Goal: Task Accomplishment & Management: Complete application form

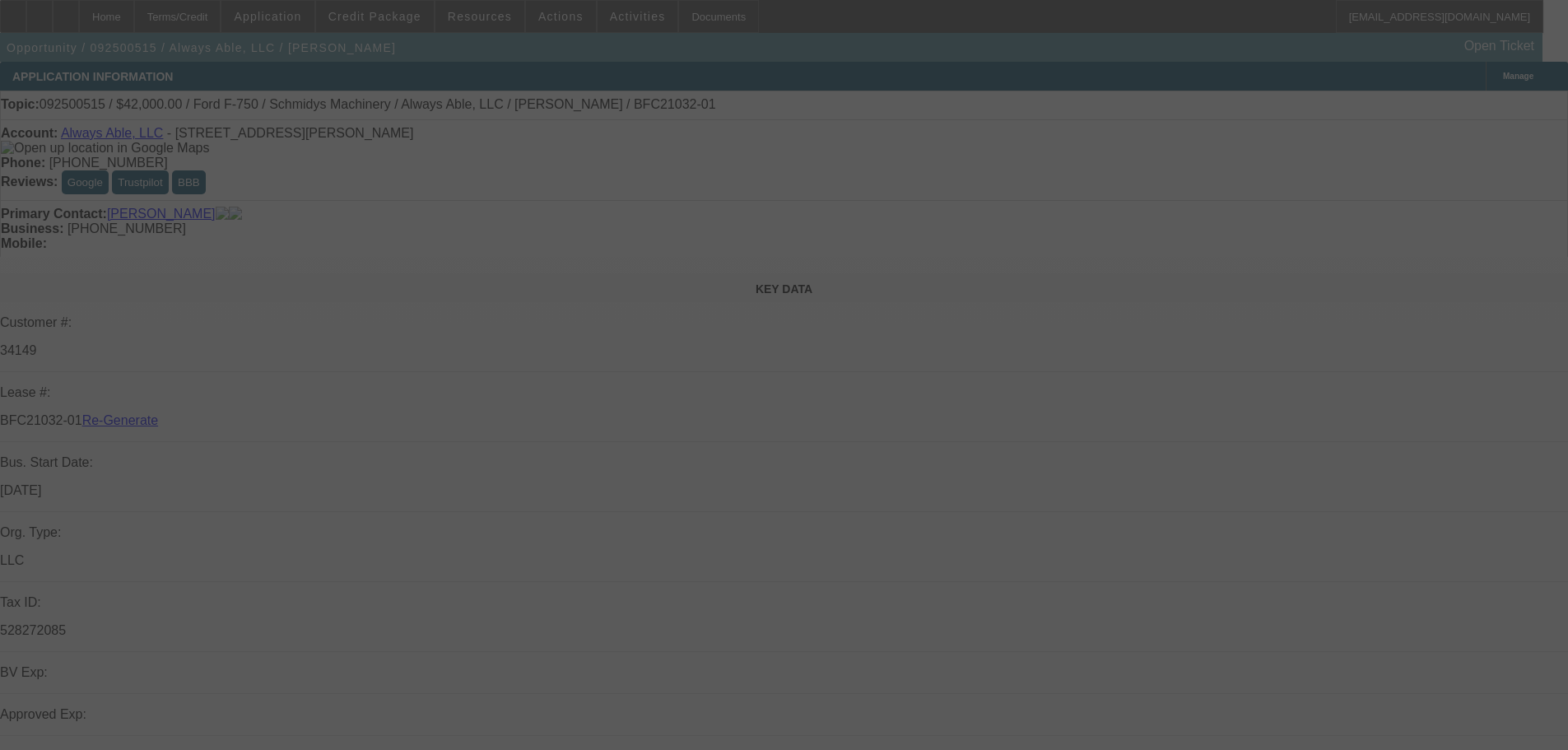
select select "4"
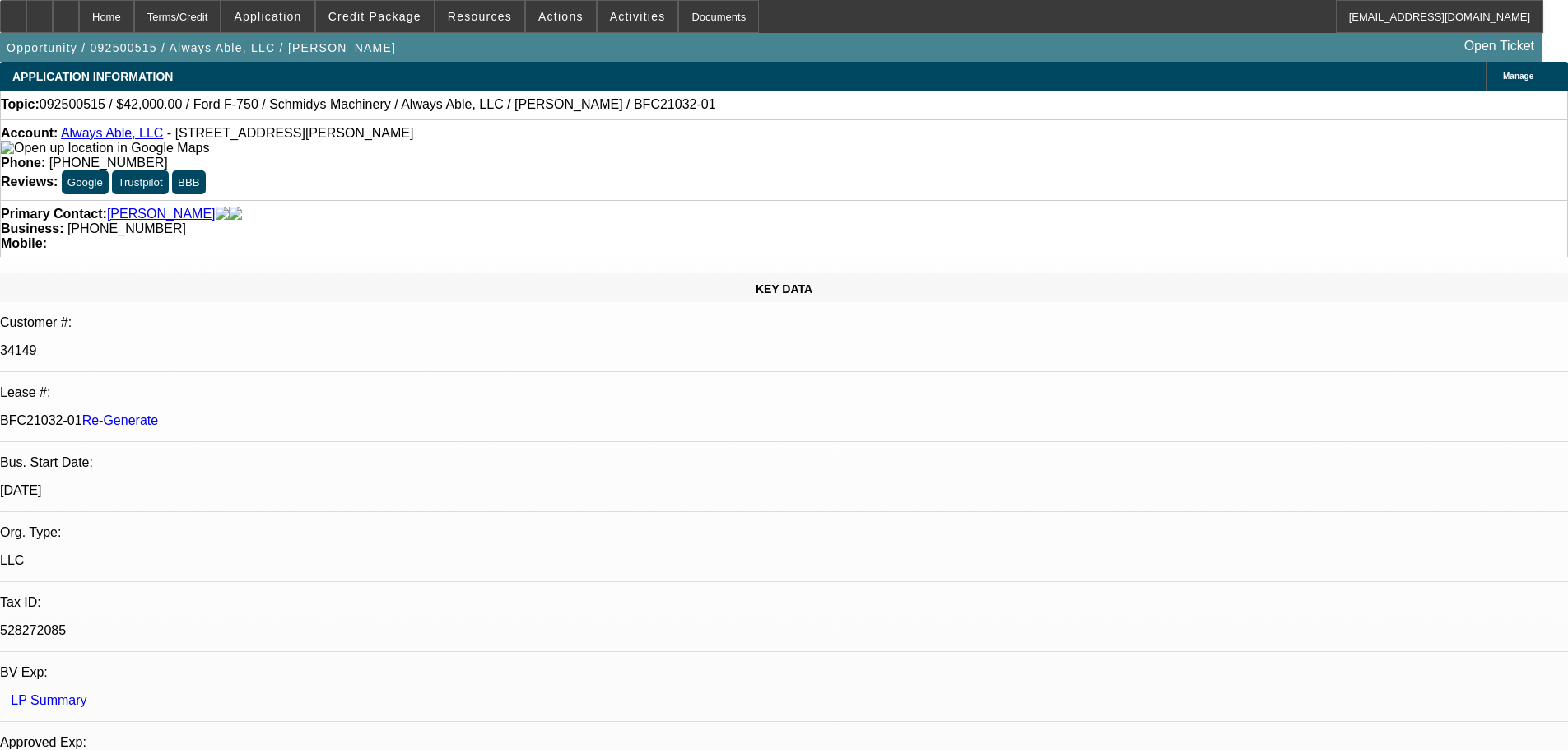
select select "0"
select select "6"
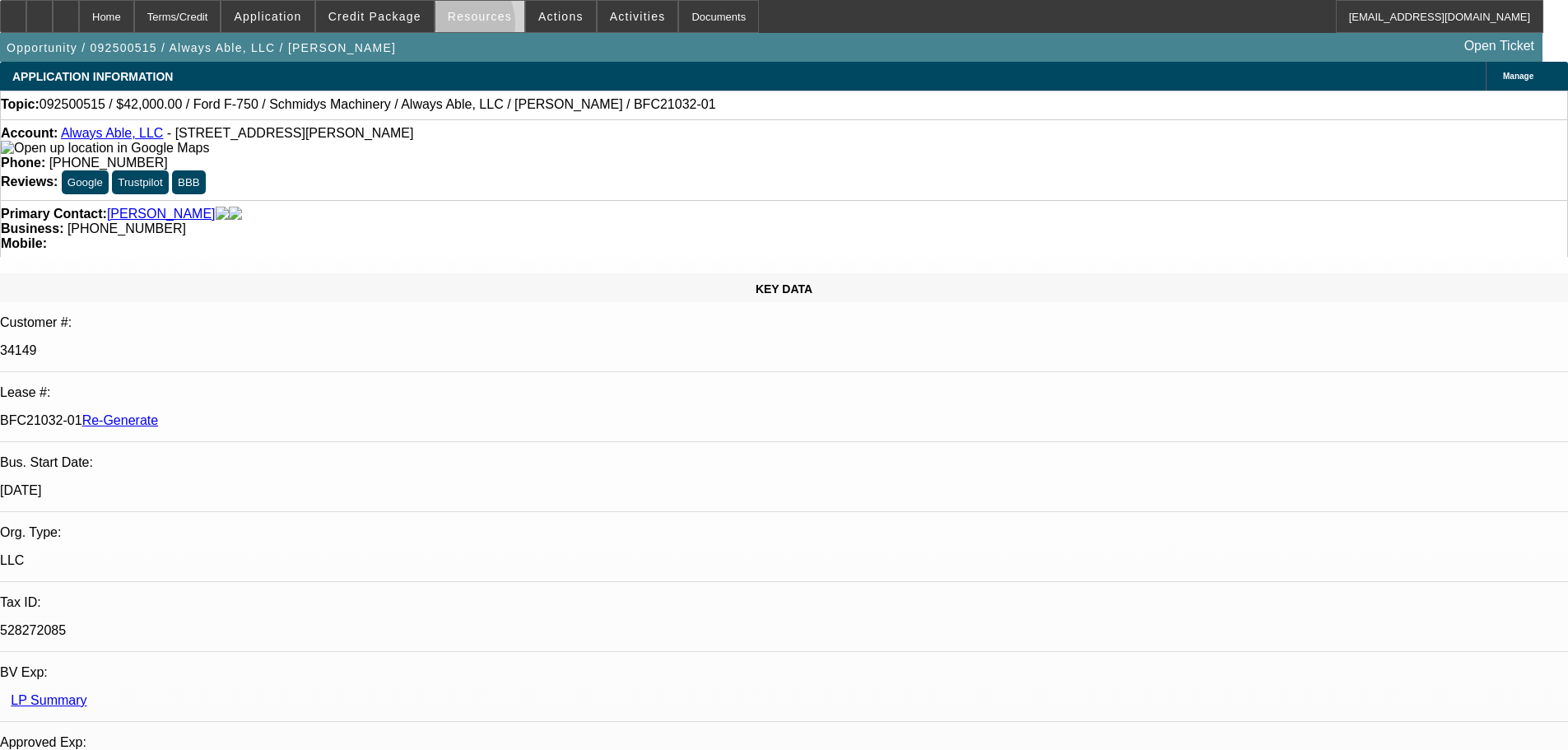
click at [458, 28] on span at bounding box center [479, 16] width 89 height 39
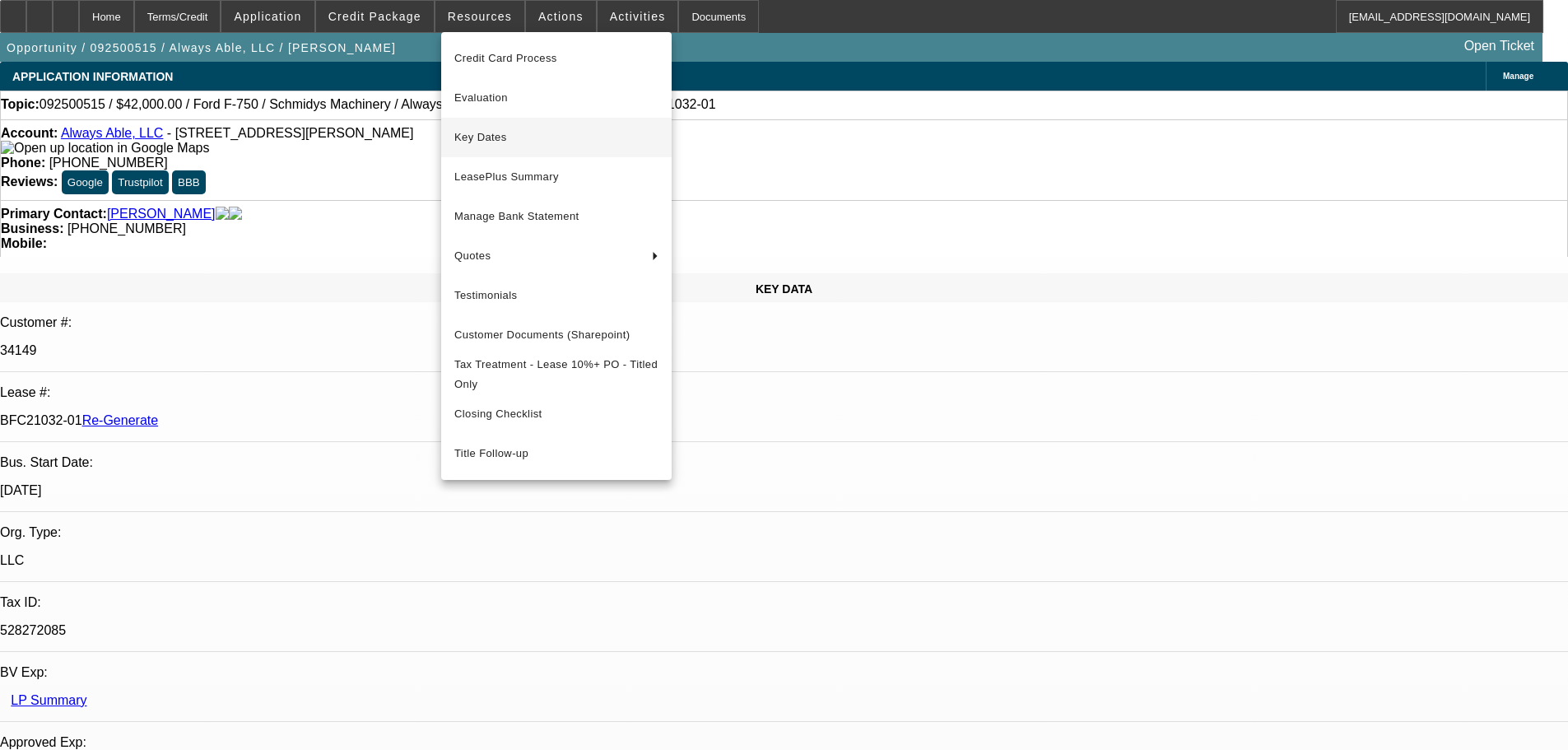
click at [484, 135] on span "Key Dates" at bounding box center [556, 137] width 204 height 20
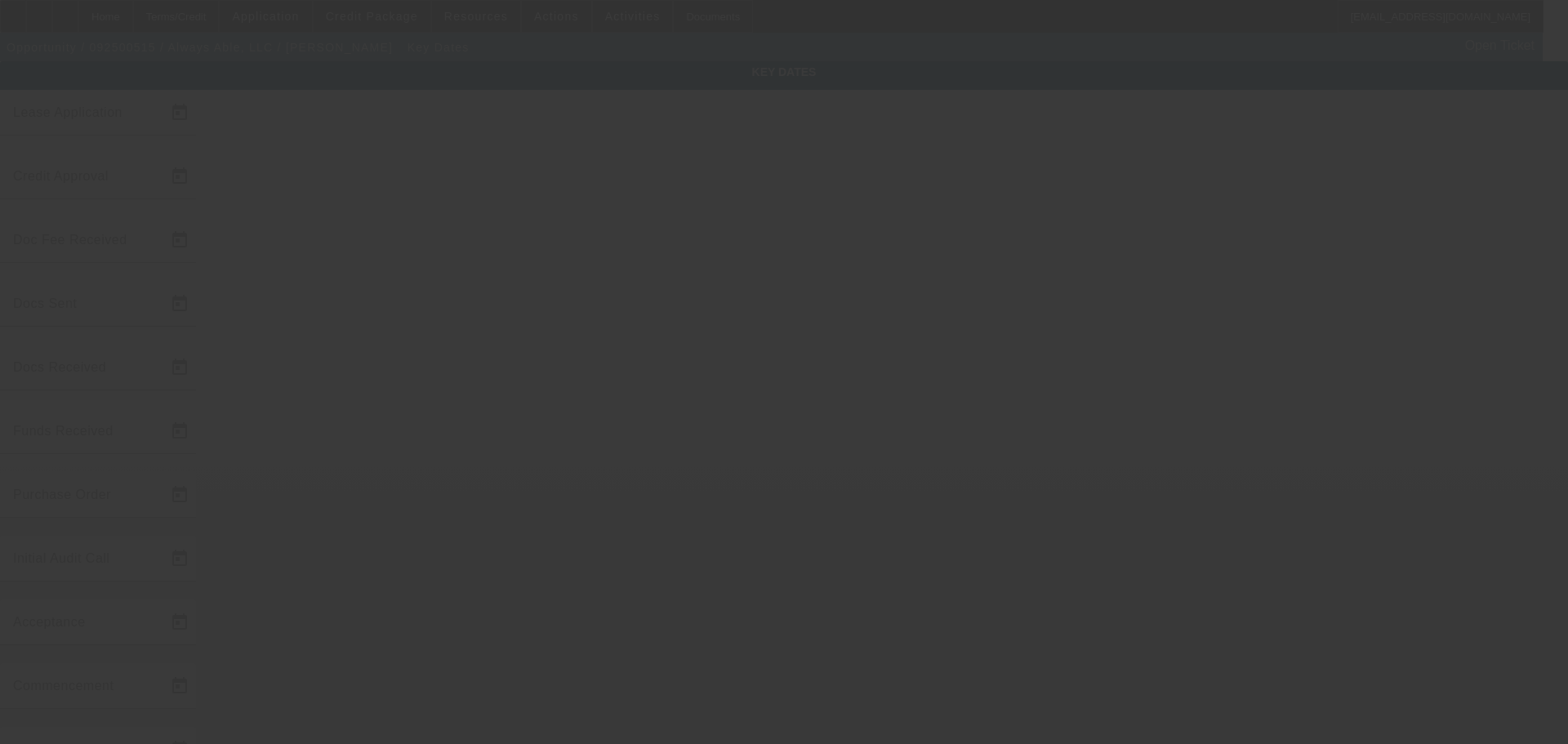
type input "[DATE]"
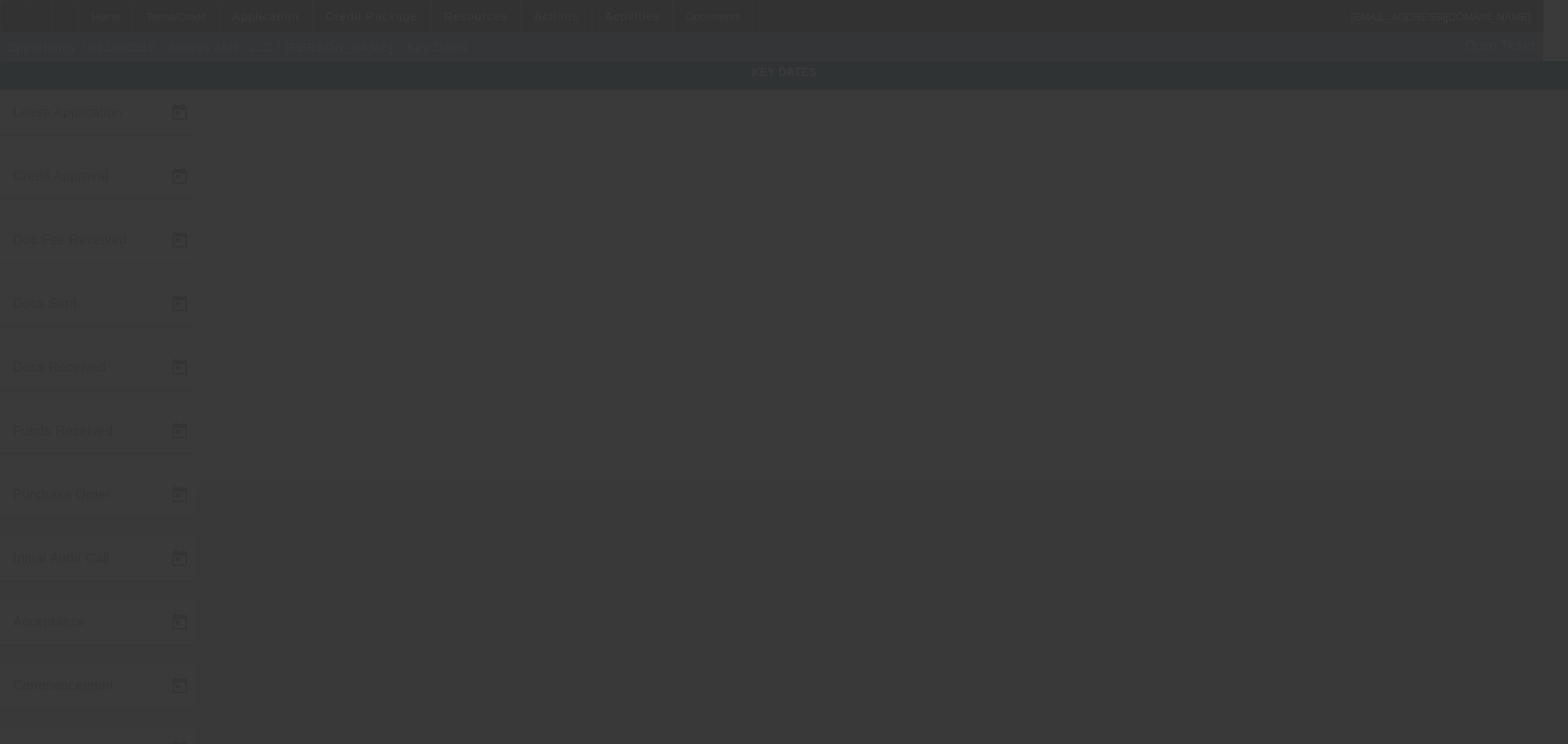
type input "[DATE]"
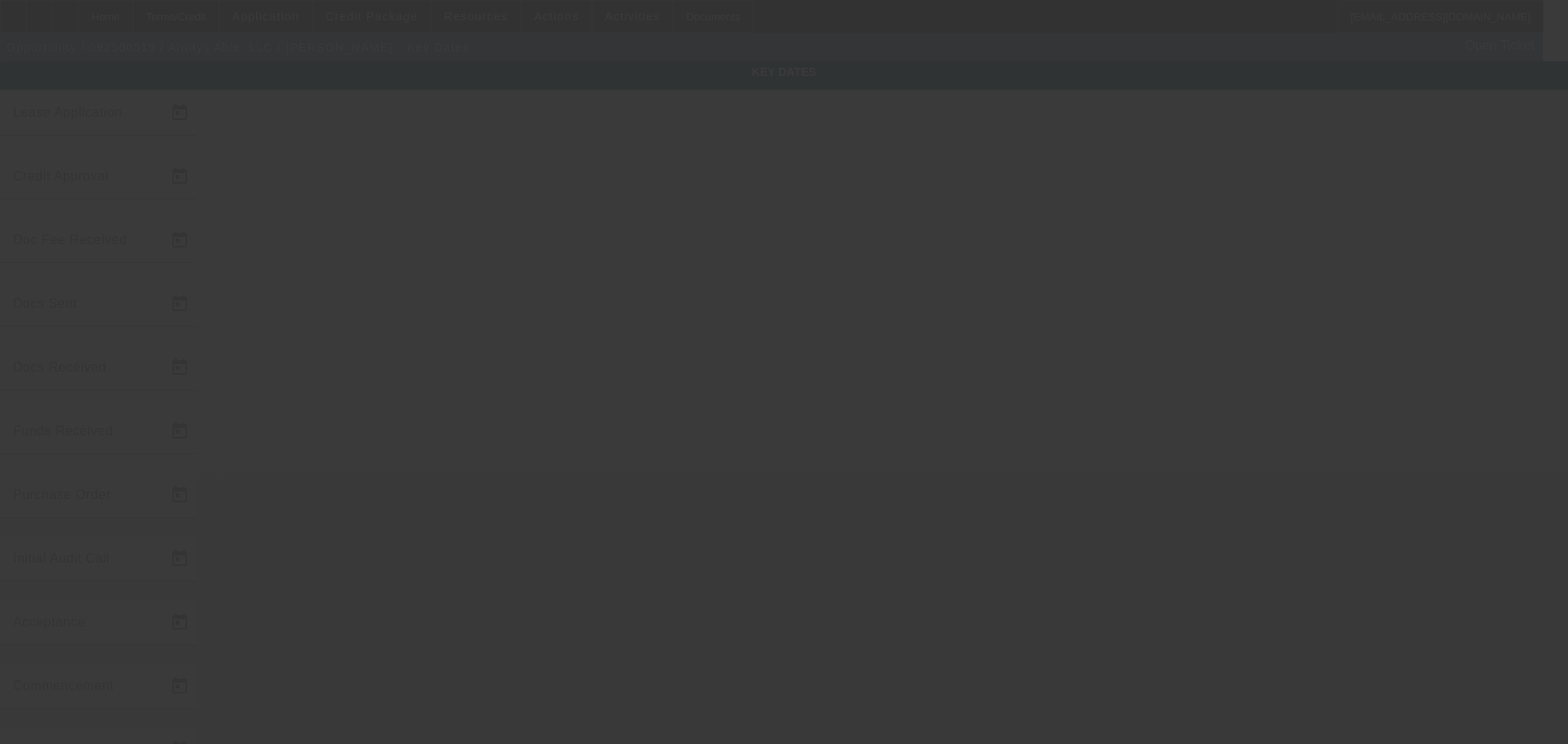
type input "[DATE]"
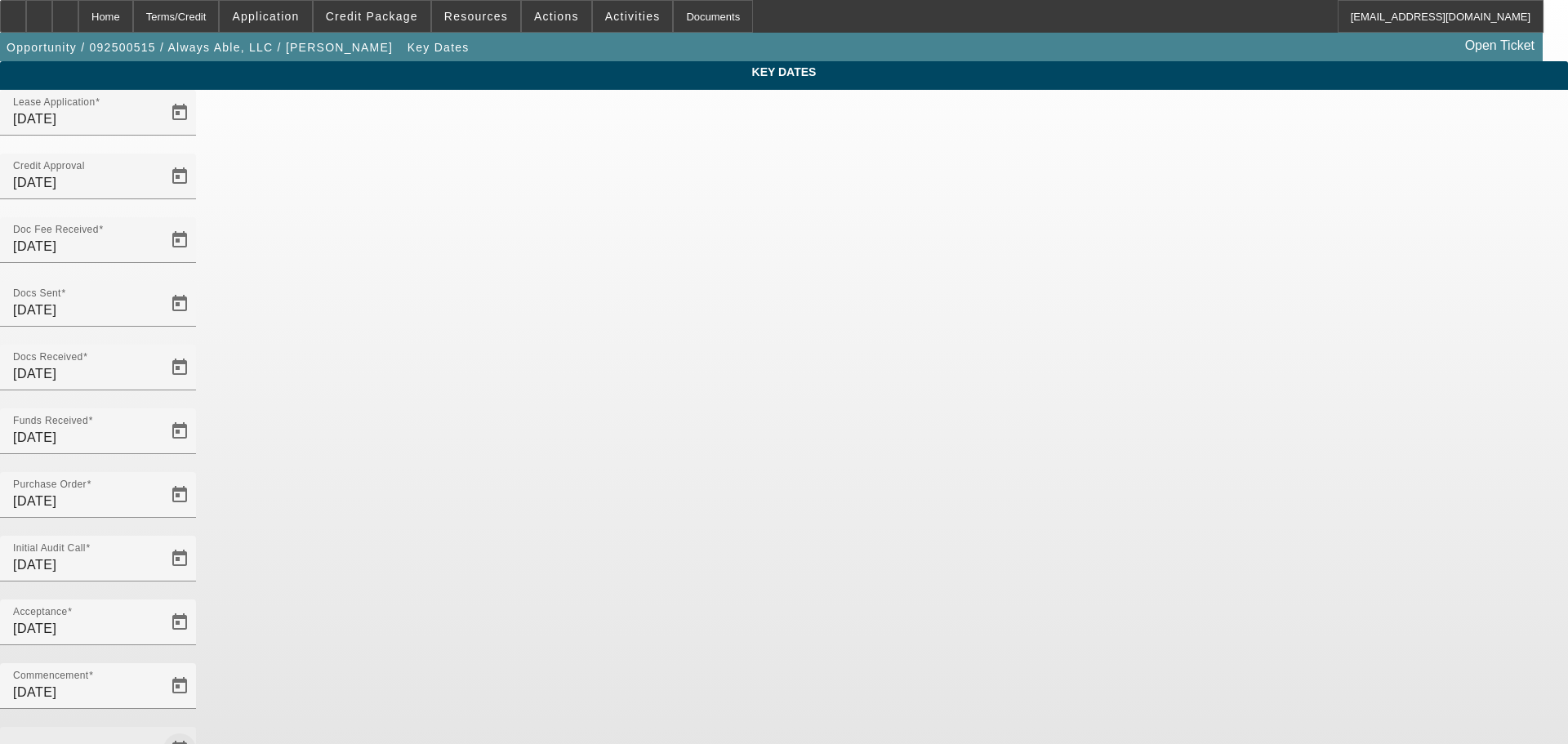
click at [200, 730] on span "Open calendar" at bounding box center [179, 750] width 39 height 39
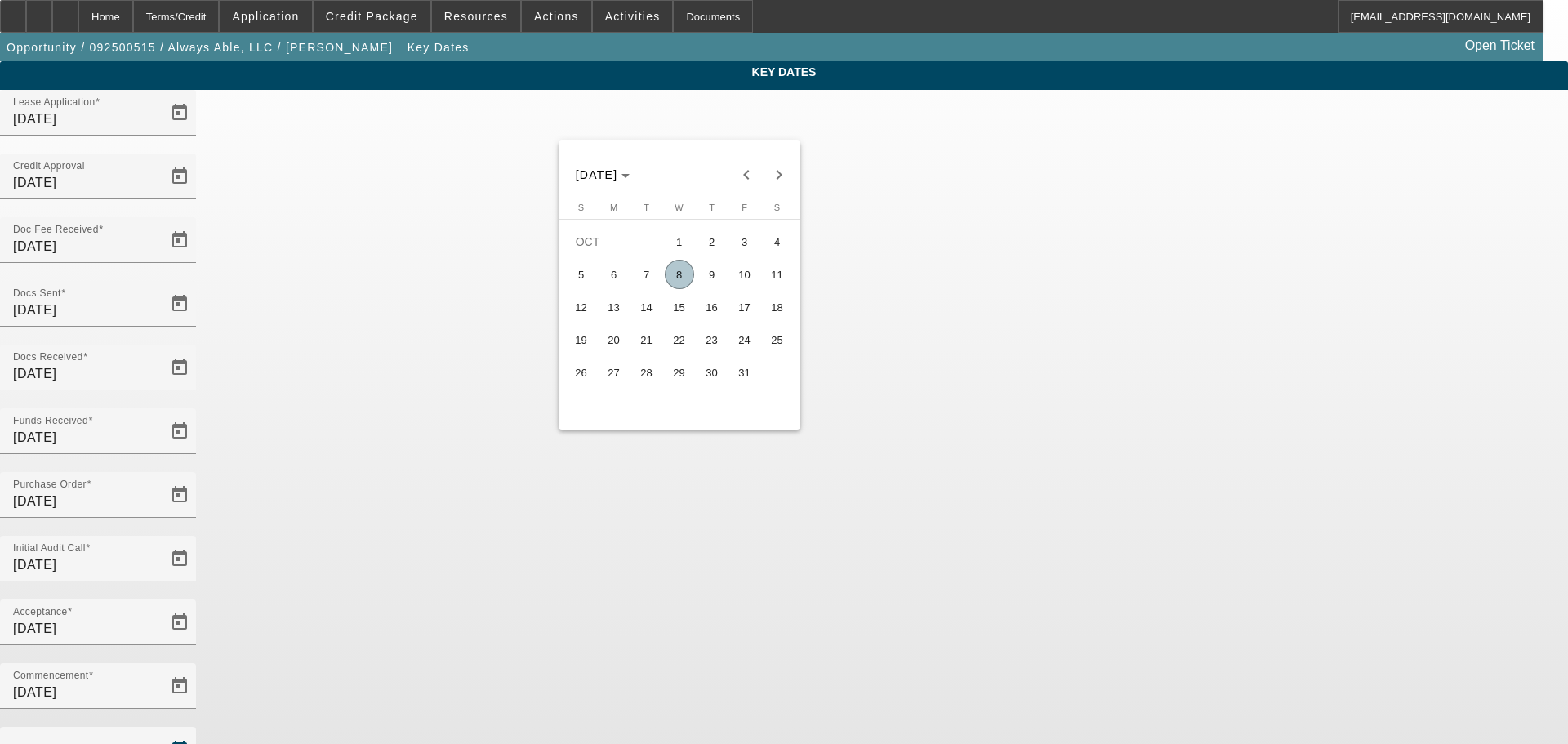
click at [679, 273] on span "8" at bounding box center [680, 275] width 30 height 30
type input "[DATE]"
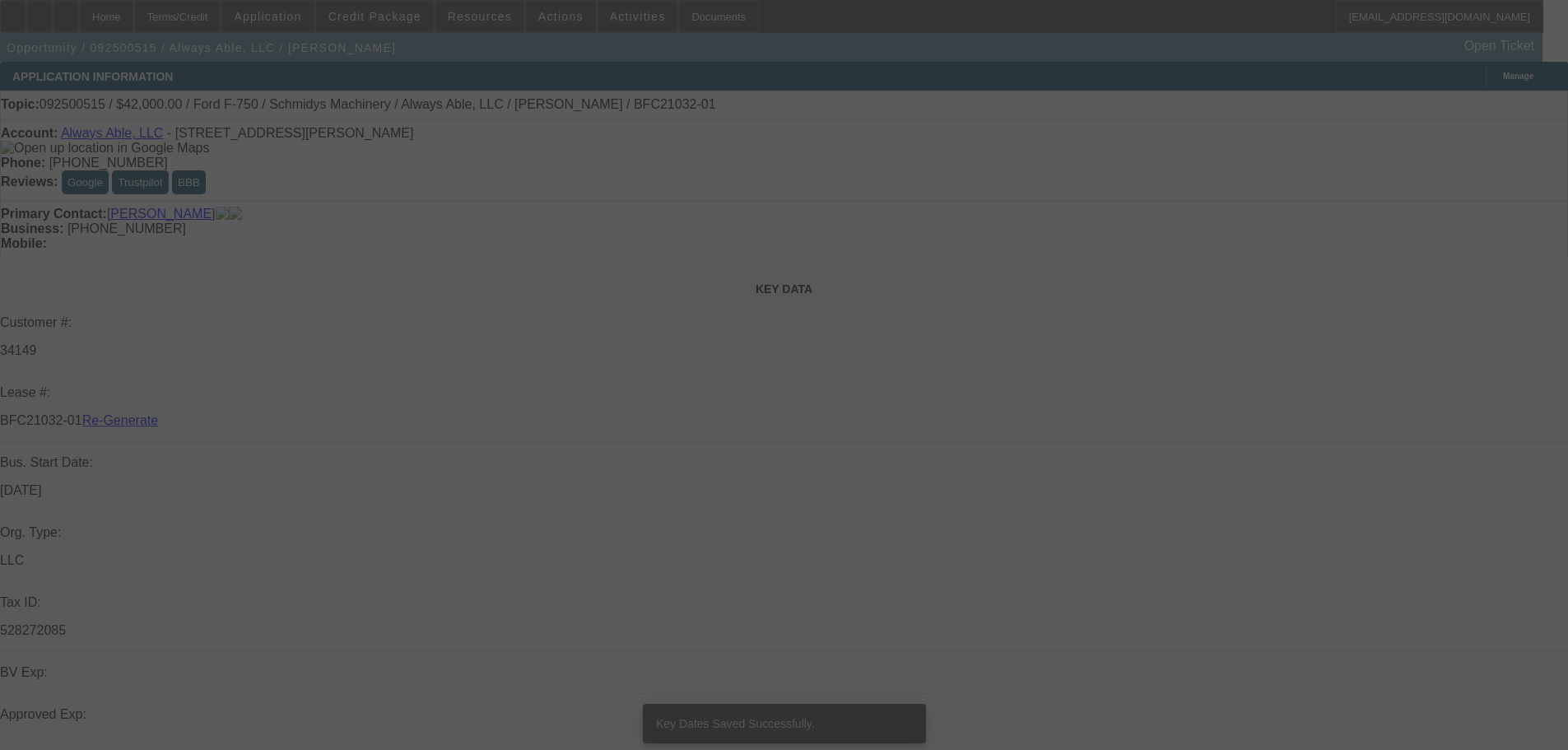
select select "4"
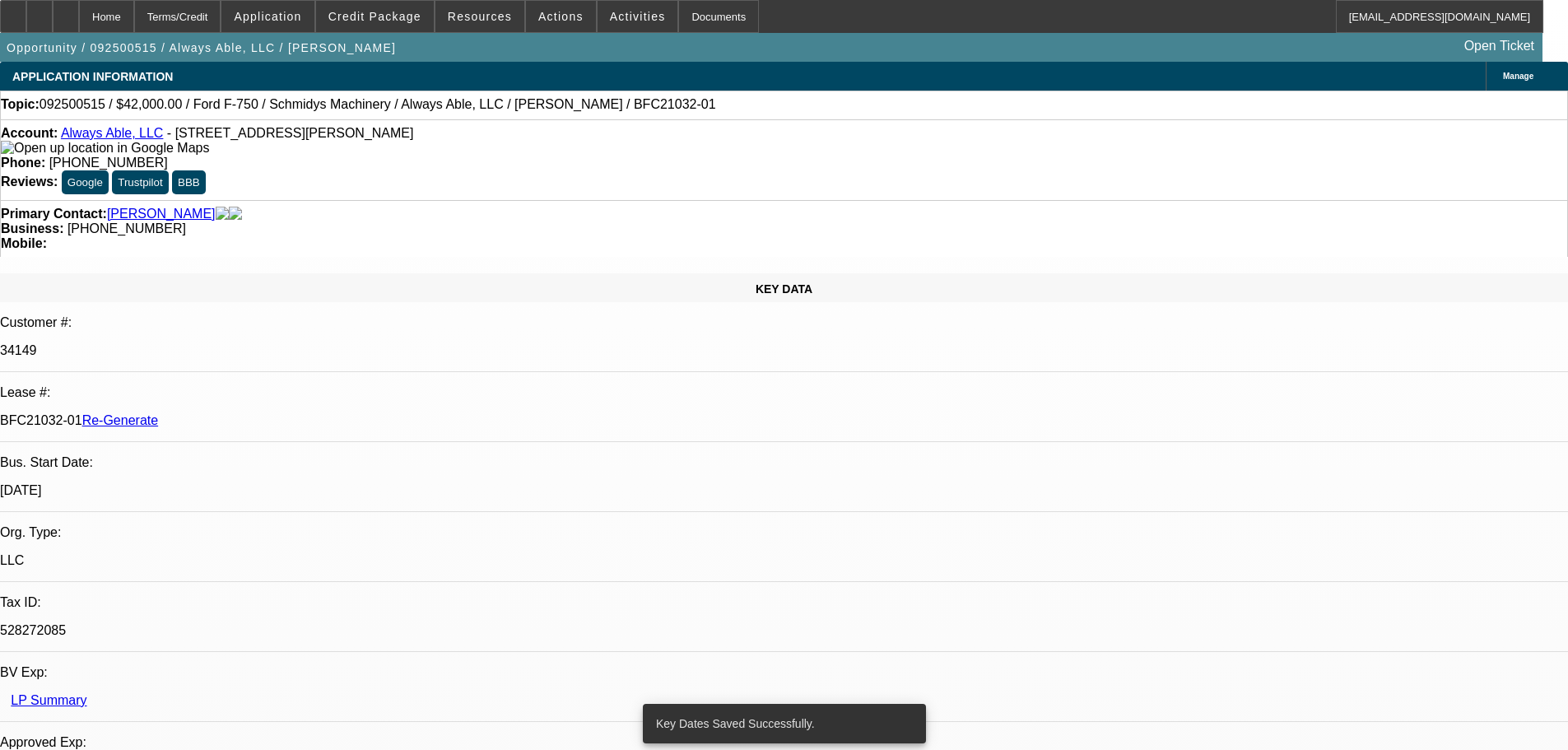
select select "0"
select select "6"
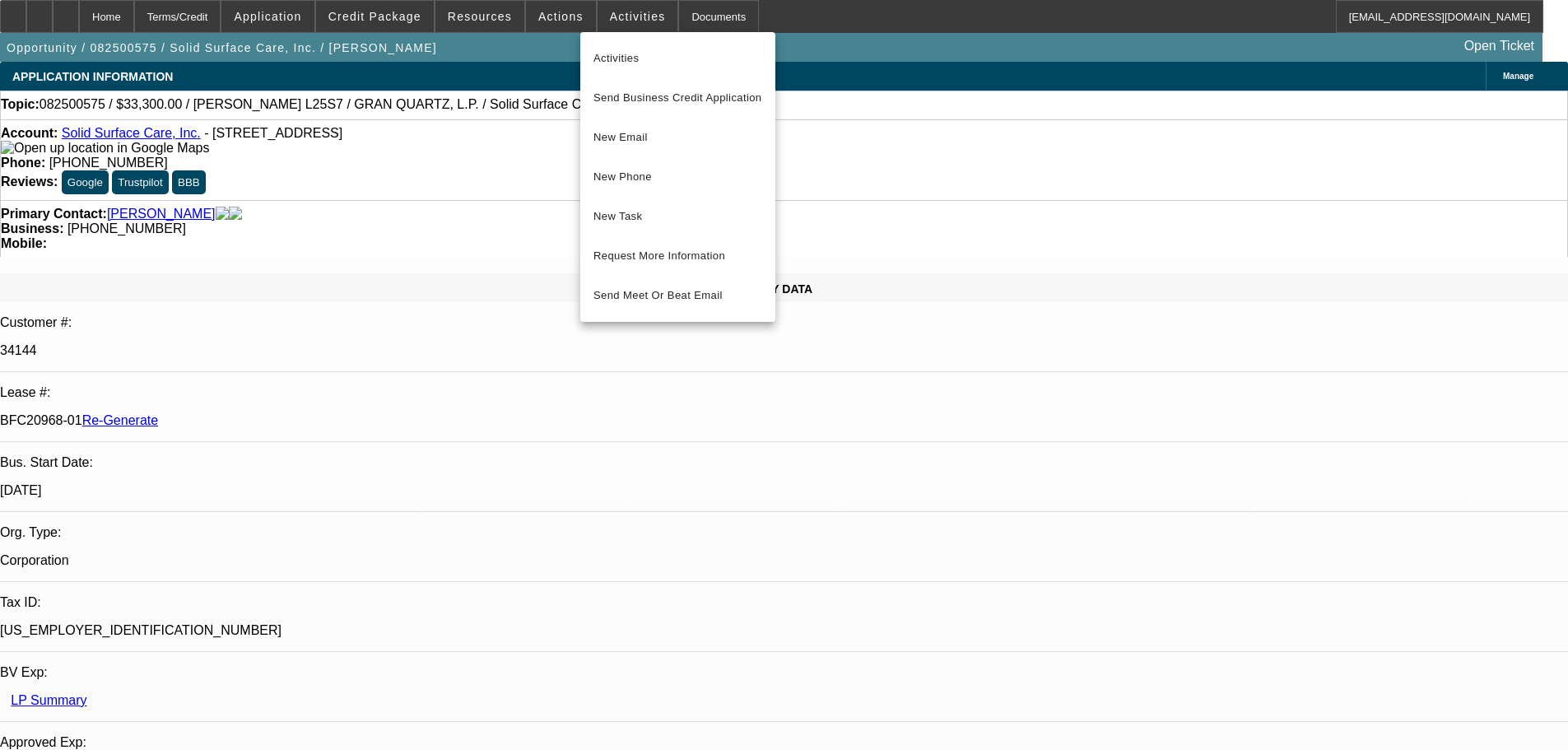
select select "3"
select select "0"
select select "2"
select select "0"
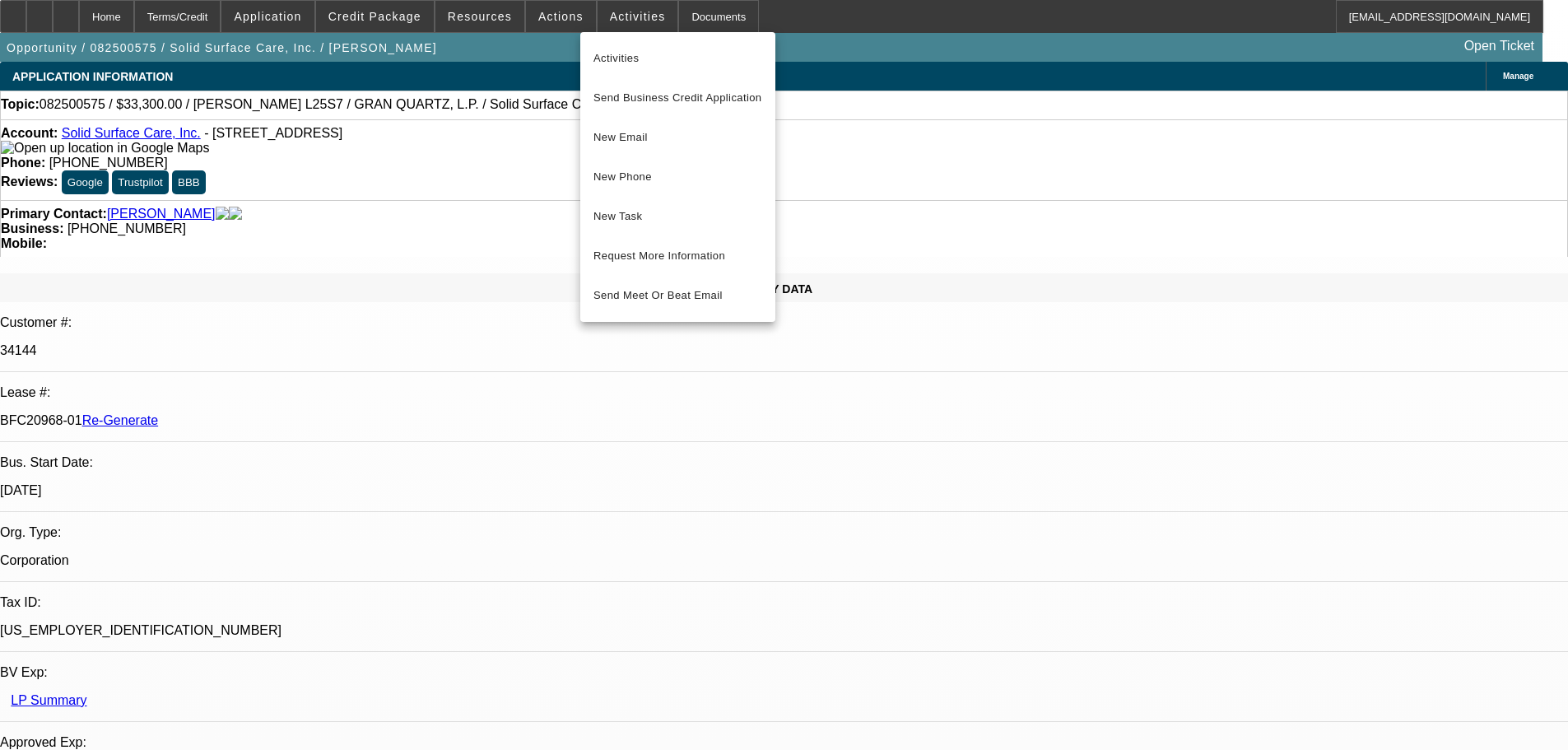
select select "6"
click at [645, 134] on span "New Email" at bounding box center [678, 137] width 169 height 20
